Goal: Task Accomplishment & Management: Complete application form

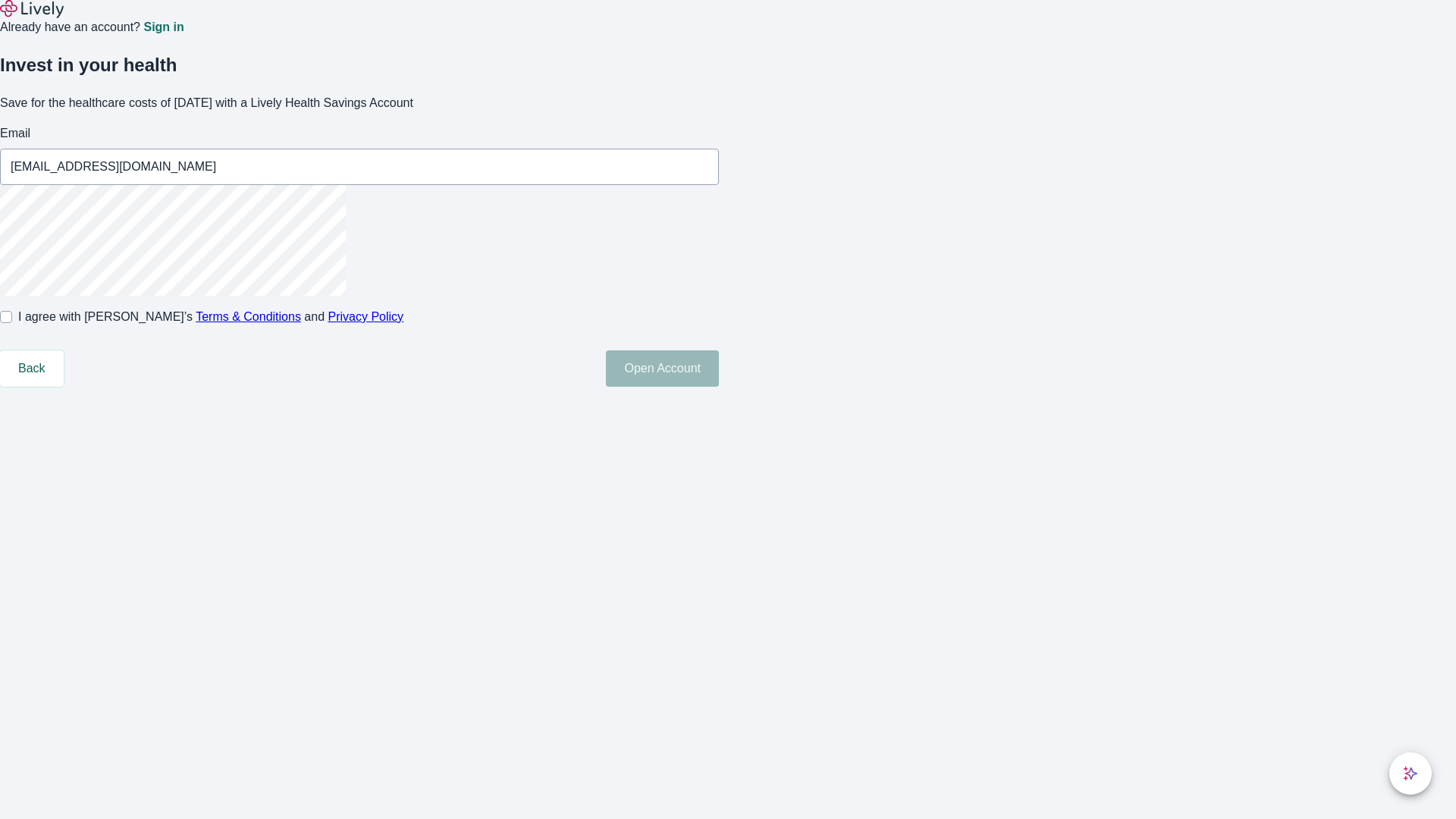
click at [12, 323] on input "I agree with Lively’s Terms & Conditions and Privacy Policy" at bounding box center [6, 317] width 12 height 12
checkbox input "true"
click at [718, 387] on button "Open Account" at bounding box center [662, 368] width 113 height 37
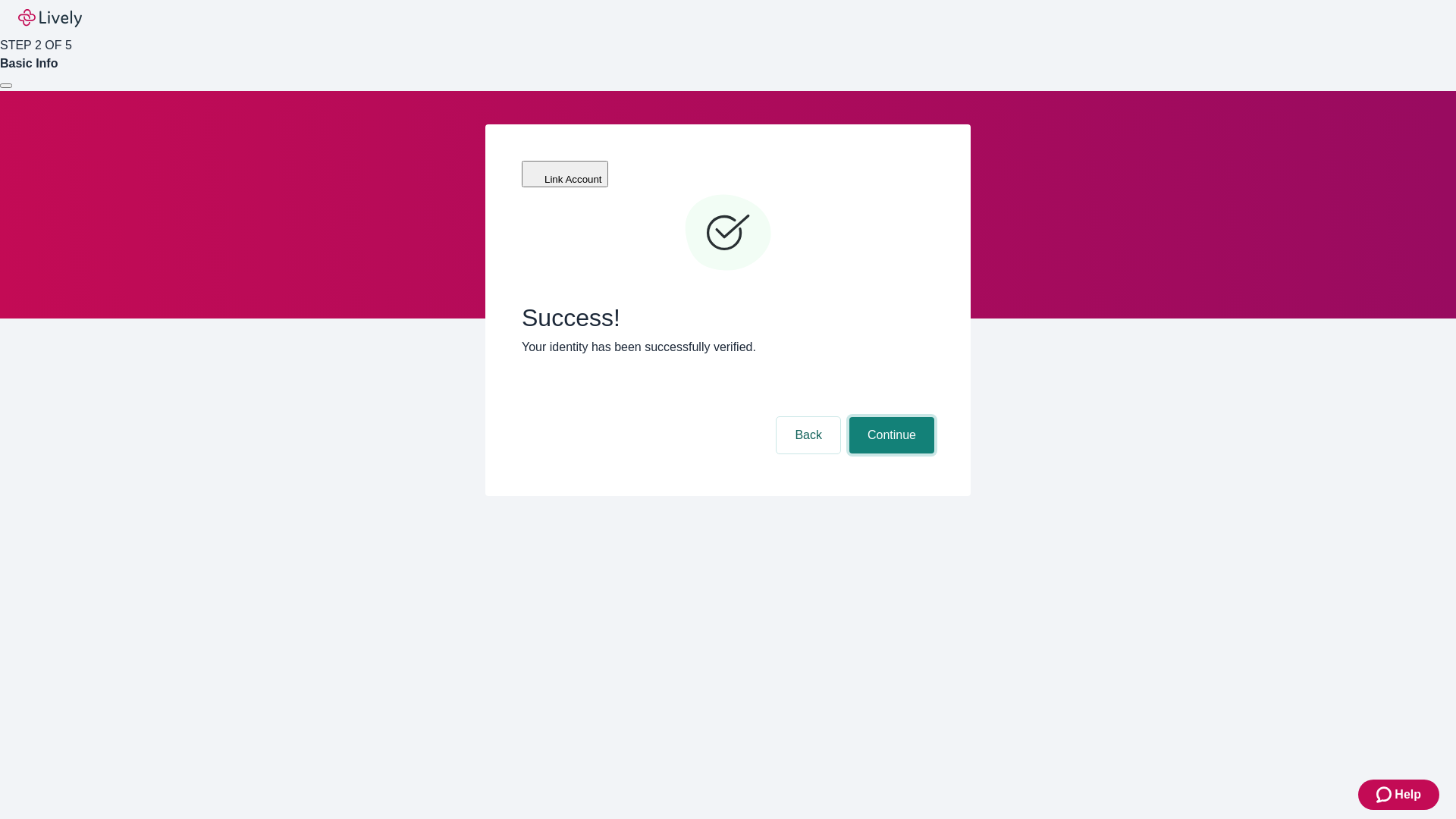
click at [889, 417] on button "Continue" at bounding box center [891, 435] width 85 height 37
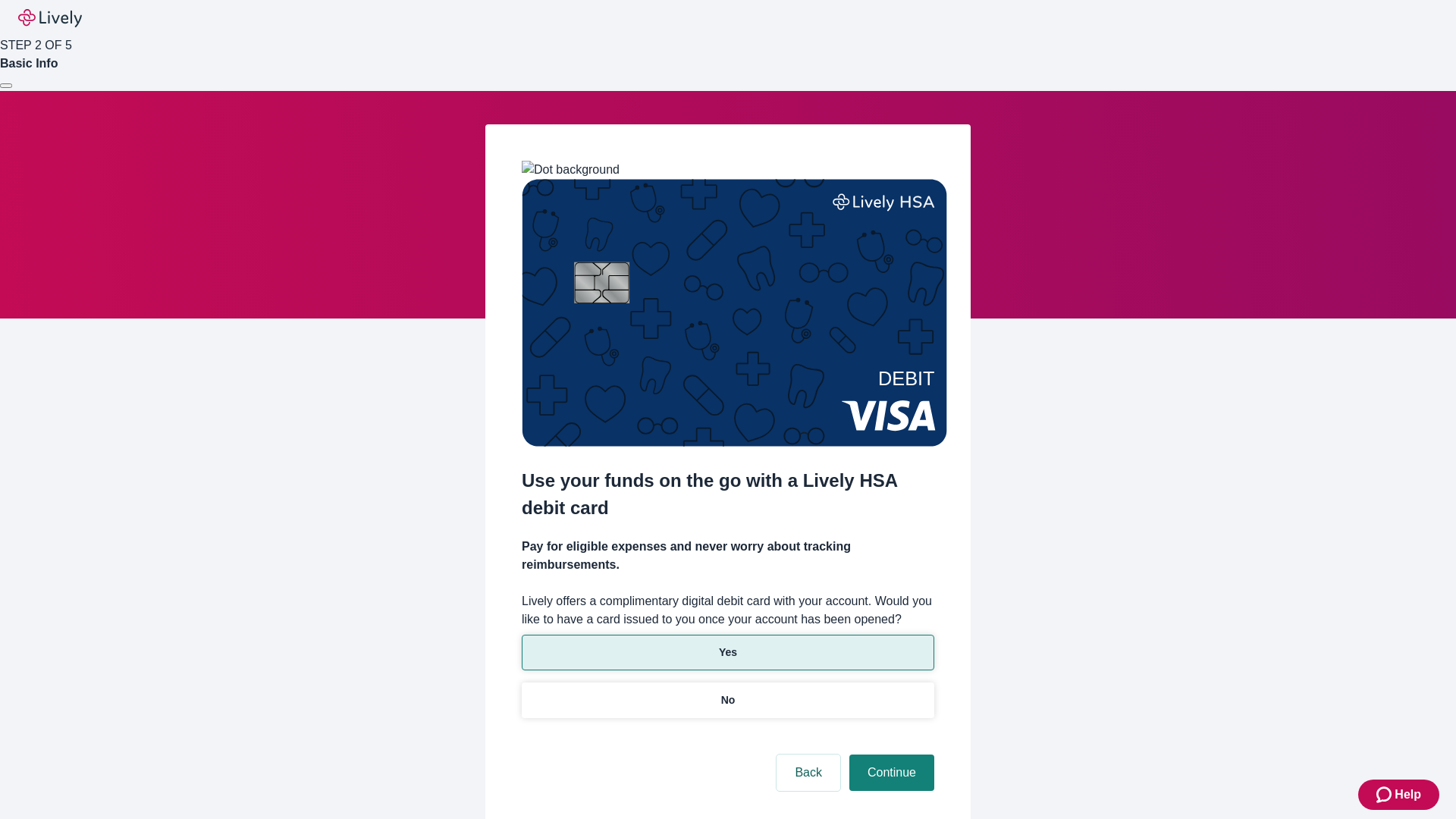
click at [727, 644] on p "Yes" at bounding box center [728, 652] width 18 height 16
click at [889, 754] on button "Continue" at bounding box center [891, 772] width 85 height 37
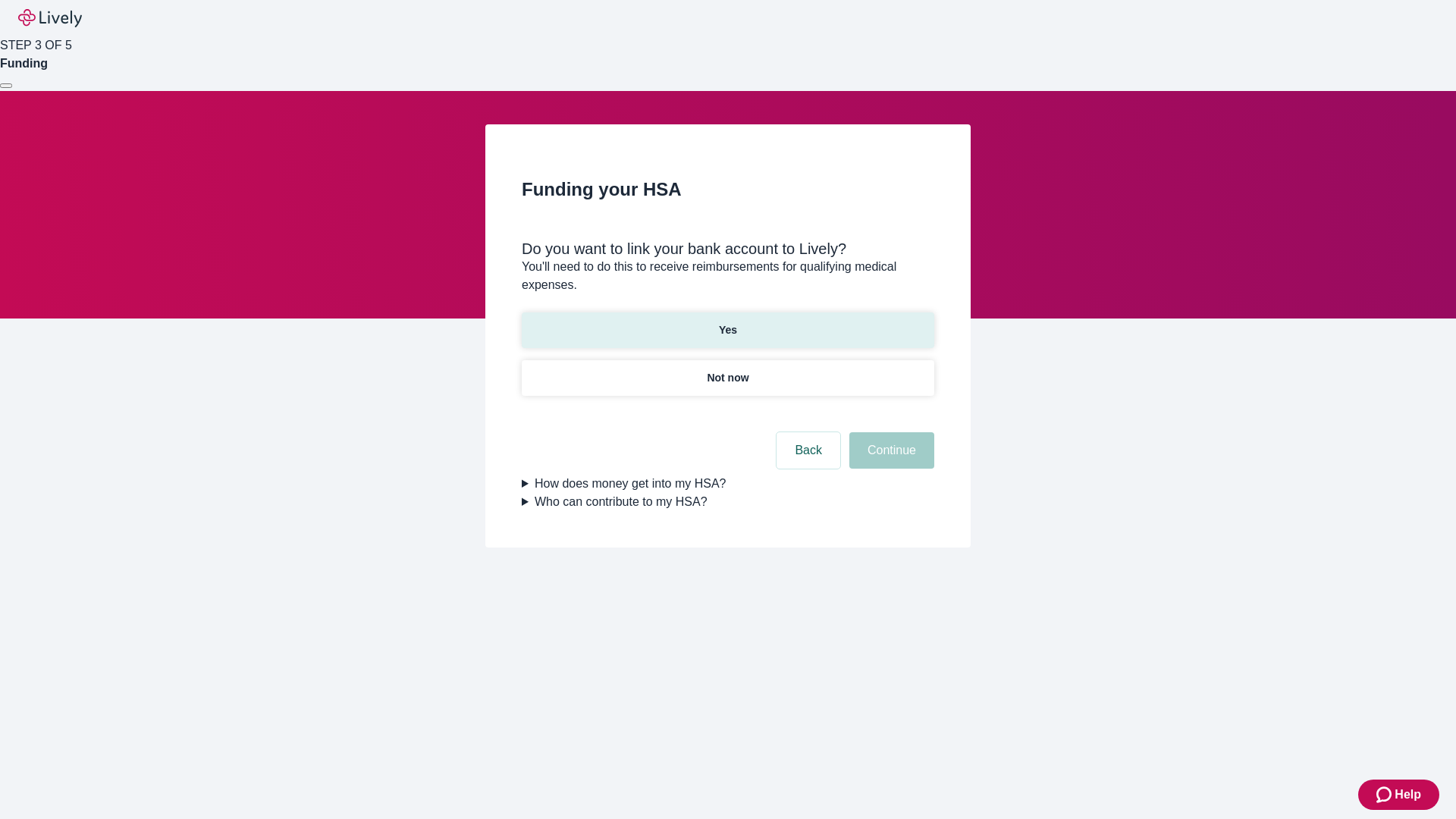
click at [727, 322] on p "Yes" at bounding box center [728, 329] width 18 height 16
click at [889, 432] on button "Continue" at bounding box center [891, 451] width 85 height 37
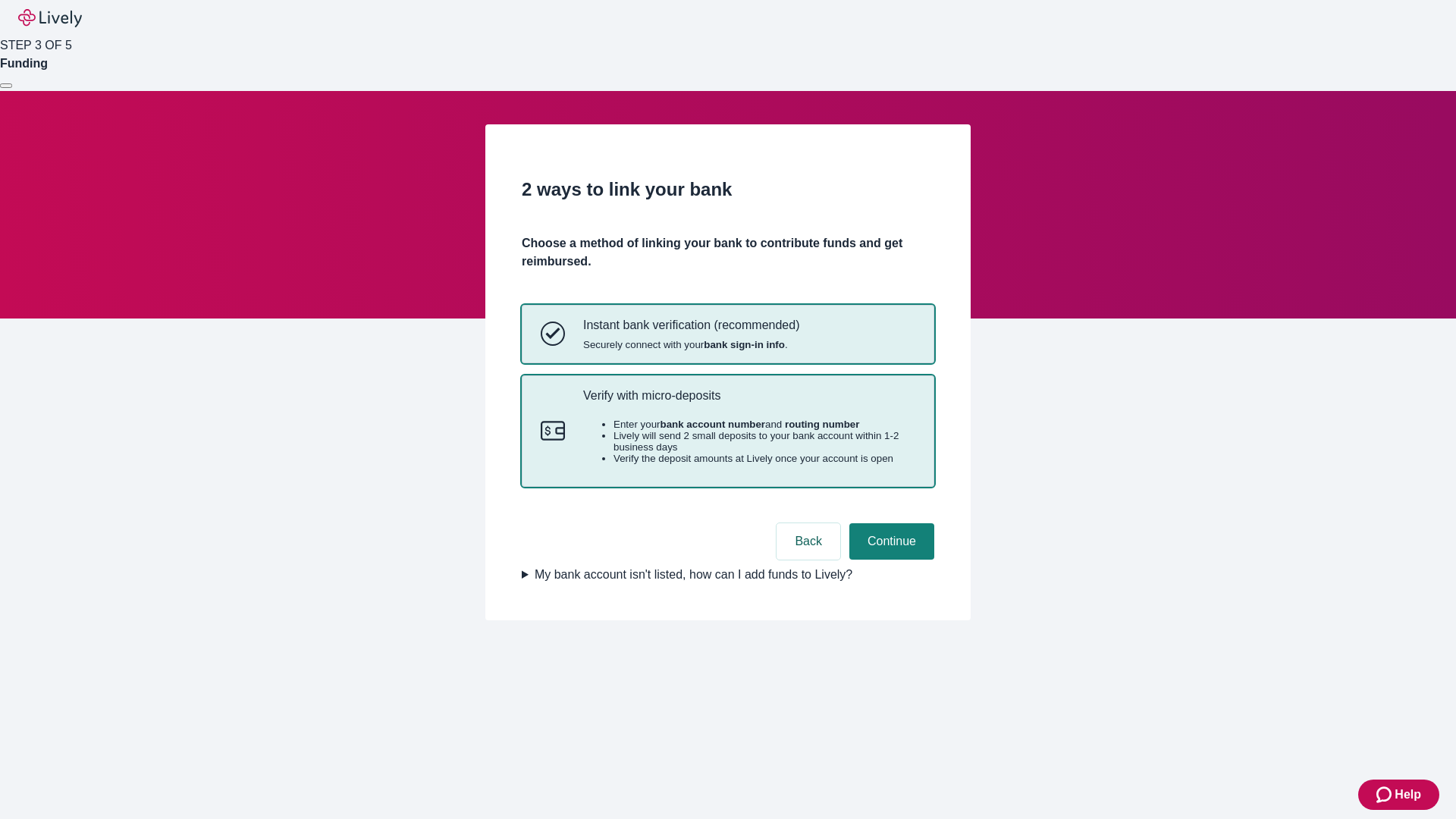
click at [748, 402] on p "Verify with micro-deposits" at bounding box center [748, 395] width 332 height 14
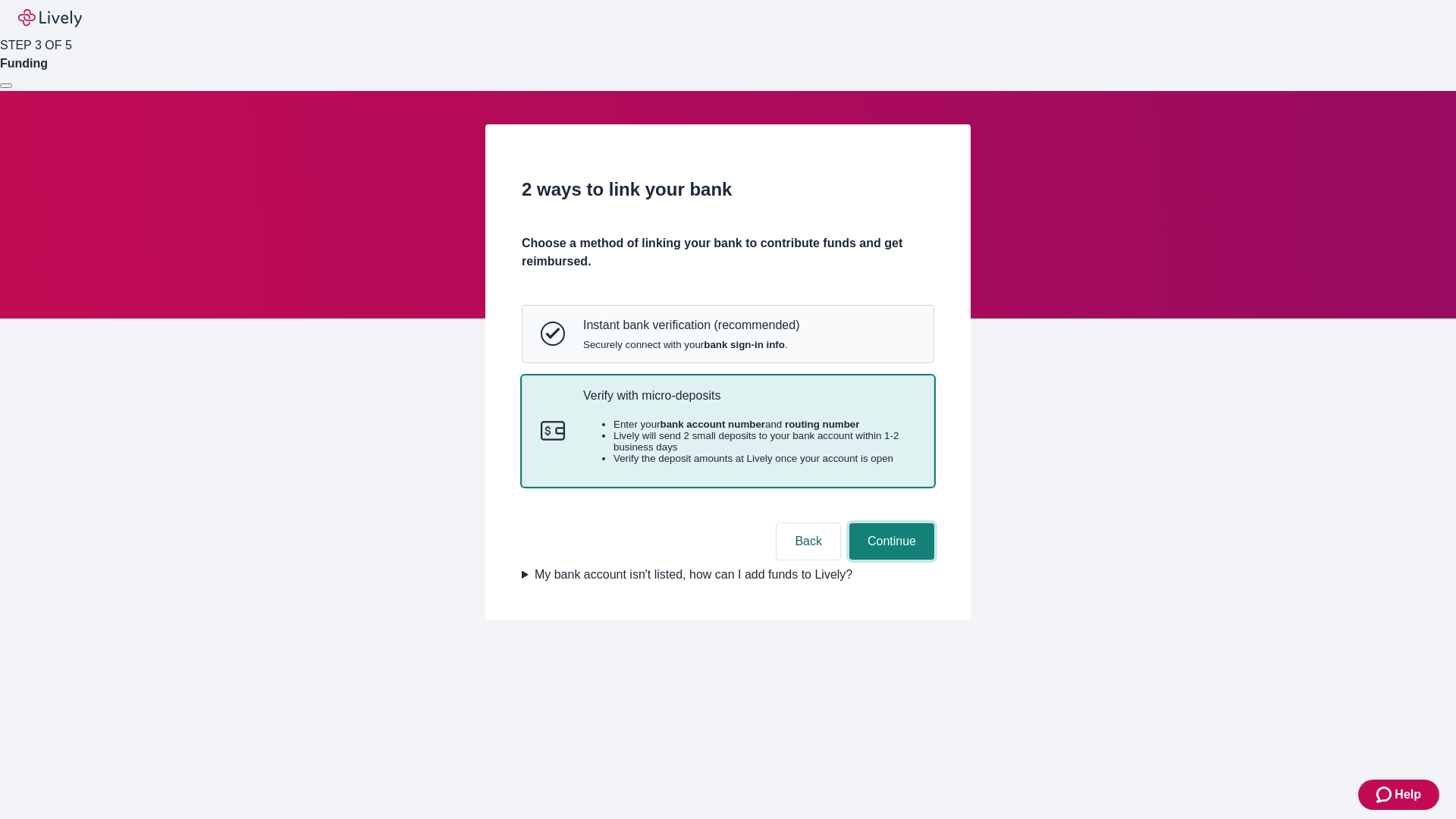
click at [889, 560] on button "Continue" at bounding box center [891, 541] width 85 height 37
